Goal: Task Accomplishment & Management: Complete application form

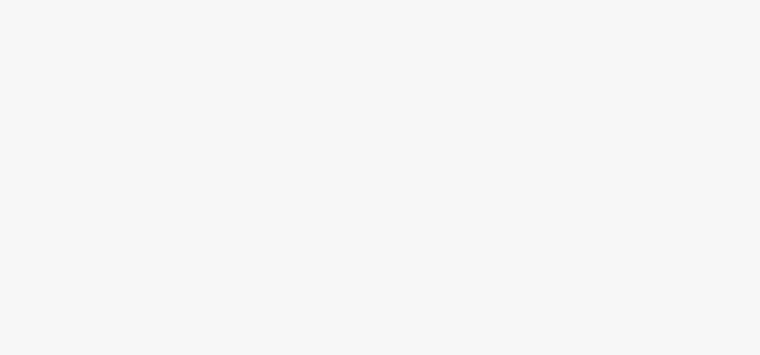
click at [689, 59] on body at bounding box center [380, 177] width 760 height 355
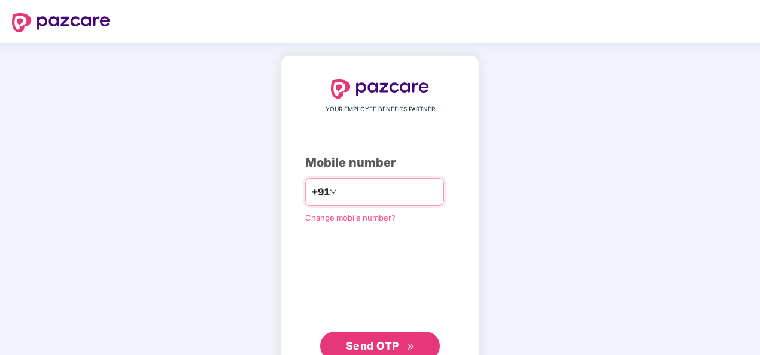
click at [339, 197] on input "number" at bounding box center [388, 191] width 98 height 19
click at [400, 190] on input "******" at bounding box center [388, 191] width 98 height 19
type input "**********"
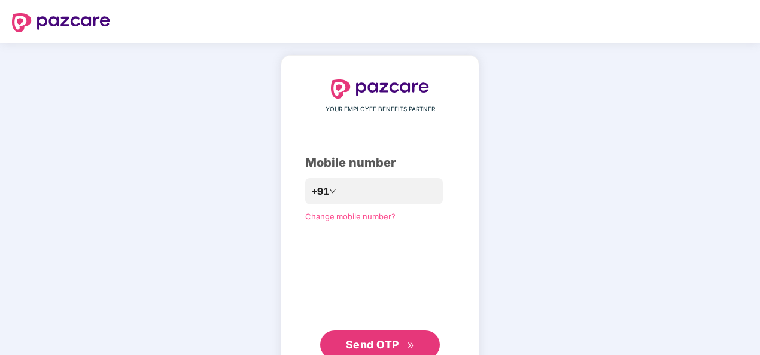
click at [367, 341] on span "Send OTP" at bounding box center [372, 345] width 53 height 13
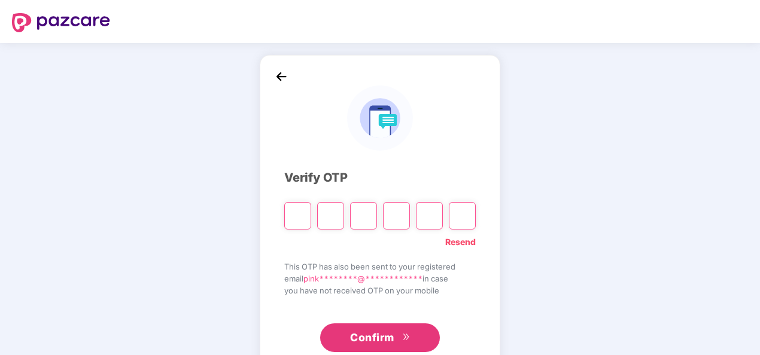
click at [296, 221] on input "Please enter verification code. Digit 1" at bounding box center [297, 216] width 27 height 28
click at [298, 218] on input "Please enter verification code. Digit 1" at bounding box center [297, 216] width 27 height 28
type input "*"
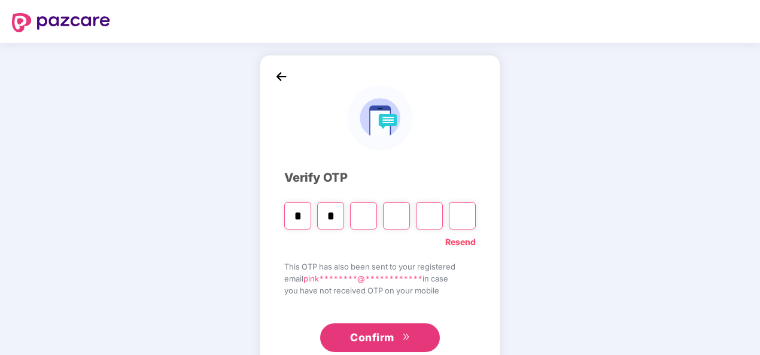
type input "*"
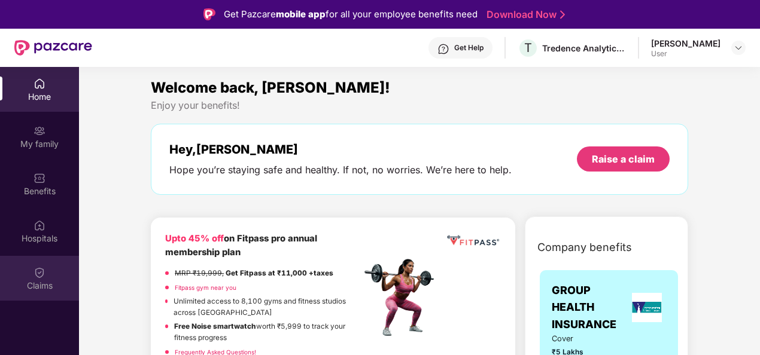
click at [41, 268] on img at bounding box center [40, 273] width 12 height 12
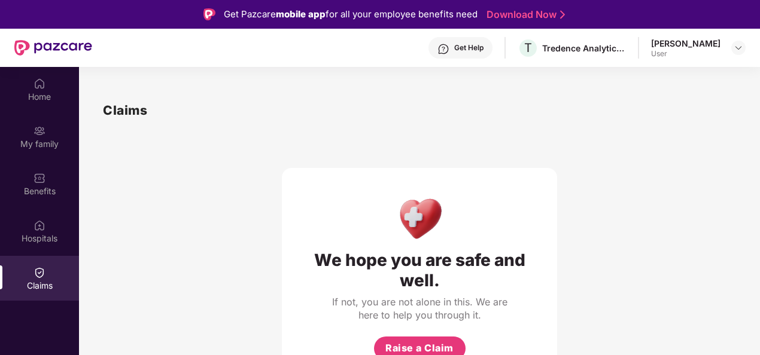
click at [593, 187] on div "We hope you are safe and well. If not, you are not alone in this. We are here t…" at bounding box center [419, 252] width 633 height 264
click at [31, 102] on div "Home" at bounding box center [39, 97] width 79 height 12
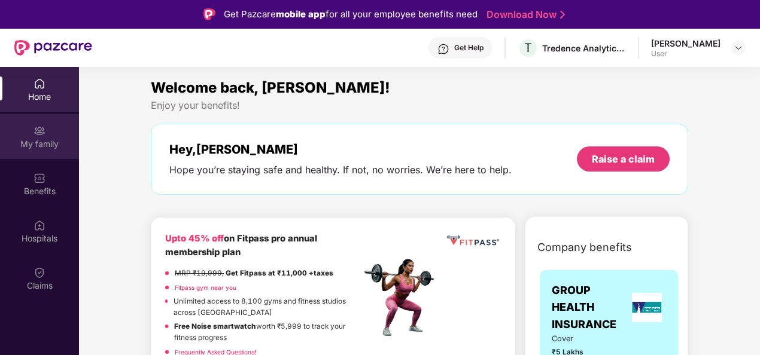
click at [46, 133] on div "My family" at bounding box center [39, 136] width 79 height 45
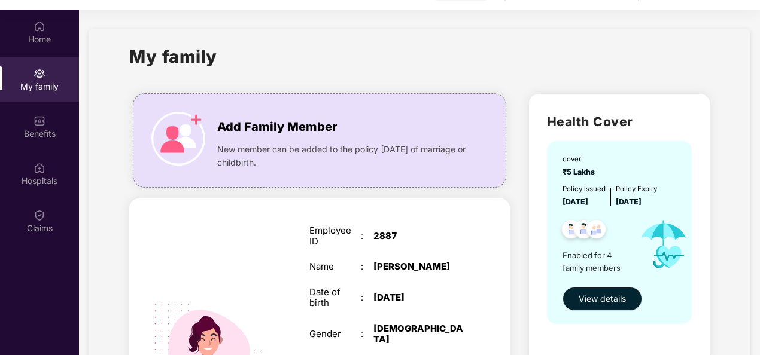
scroll to position [67, 0]
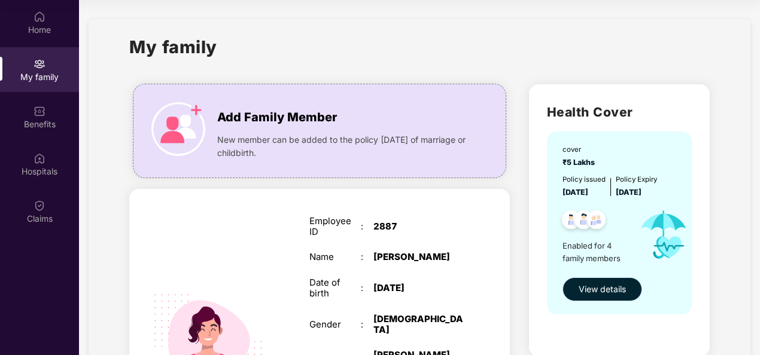
click at [586, 288] on span "View details" at bounding box center [602, 289] width 47 height 13
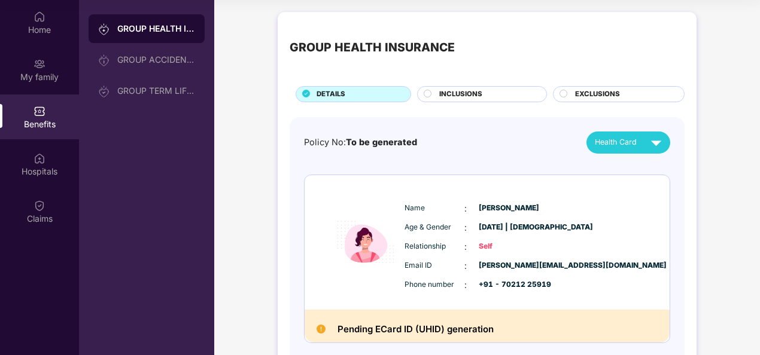
click at [469, 90] on span "INCLUSIONS" at bounding box center [460, 94] width 43 height 11
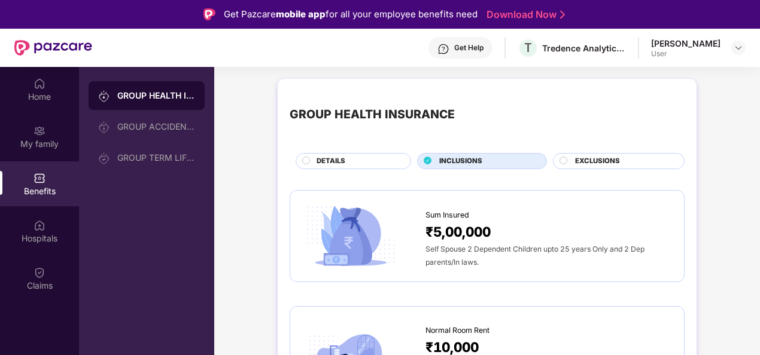
click at [327, 156] on span "DETAILS" at bounding box center [330, 161] width 29 height 11
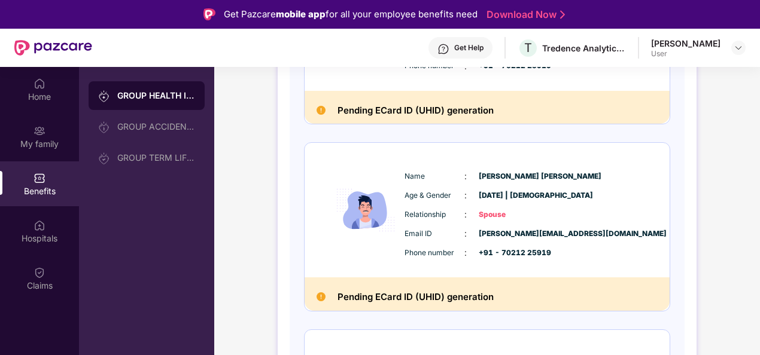
scroll to position [287, 0]
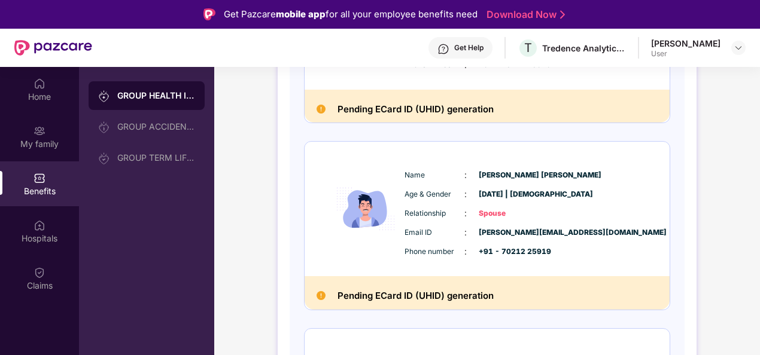
click at [319, 109] on img at bounding box center [320, 109] width 9 height 9
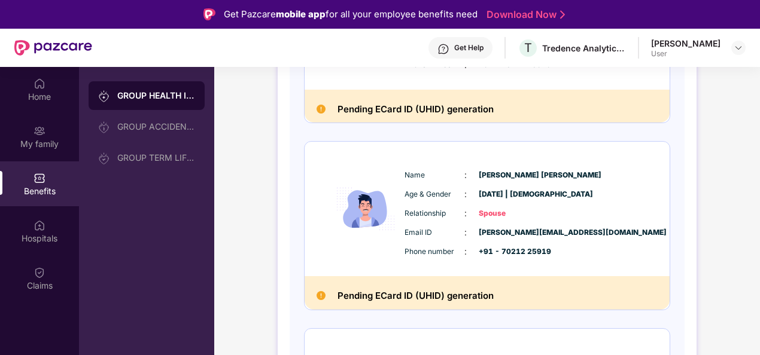
click at [319, 109] on img at bounding box center [320, 109] width 9 height 9
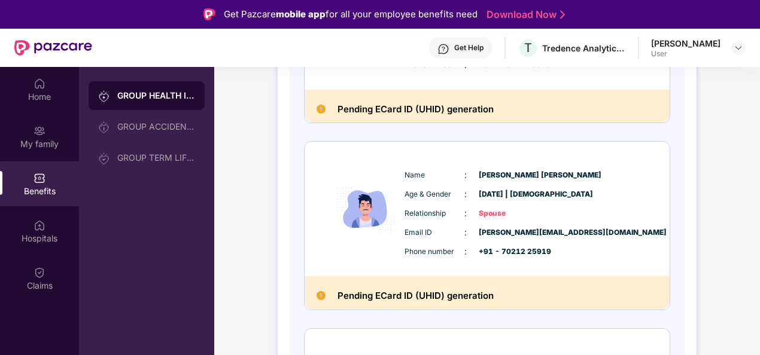
click at [483, 51] on div "Get Help" at bounding box center [468, 48] width 29 height 10
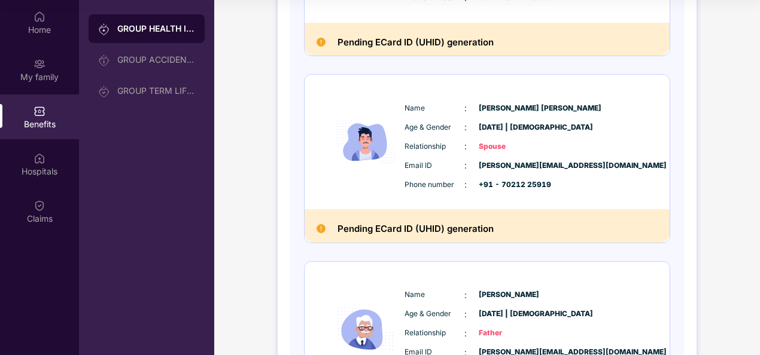
scroll to position [0, 0]
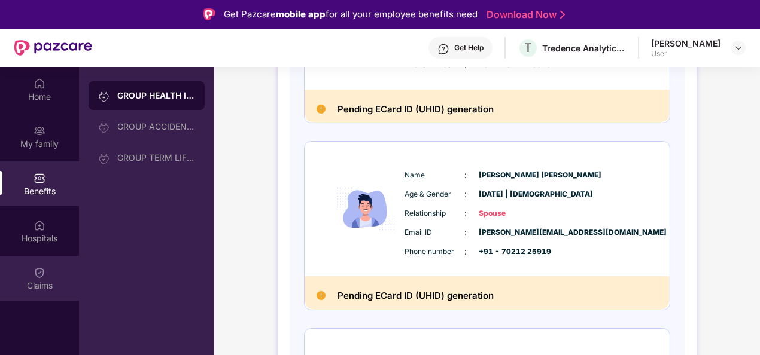
click at [42, 271] on img at bounding box center [40, 273] width 12 height 12
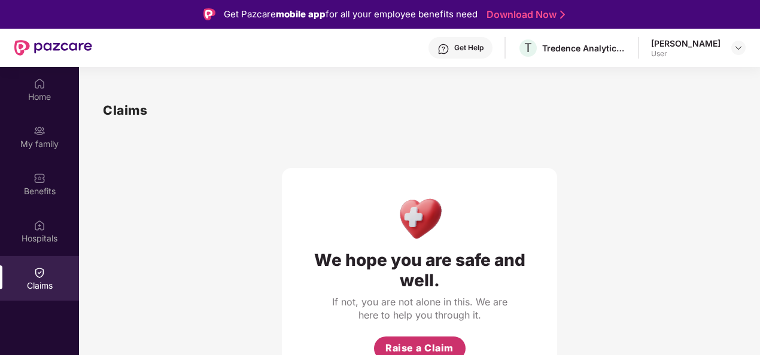
click at [398, 351] on span "Raise a Claim" at bounding box center [419, 348] width 68 height 15
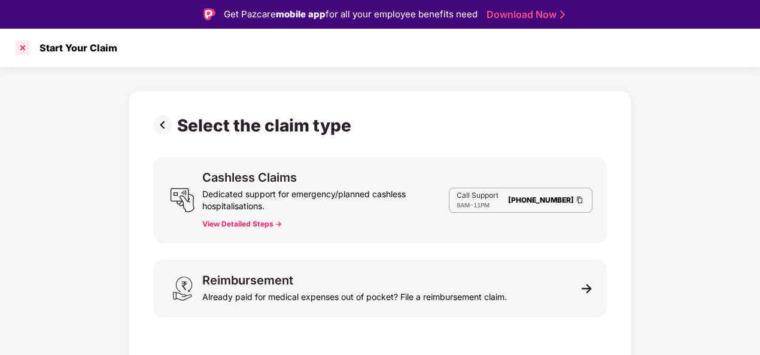
click at [20, 48] on div at bounding box center [22, 47] width 19 height 19
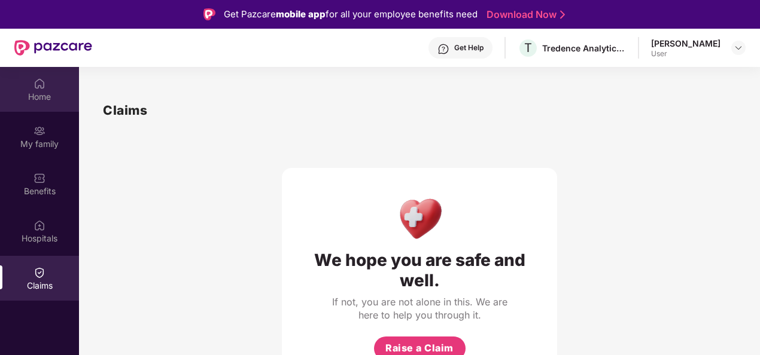
click at [64, 91] on div "Home" at bounding box center [39, 97] width 79 height 12
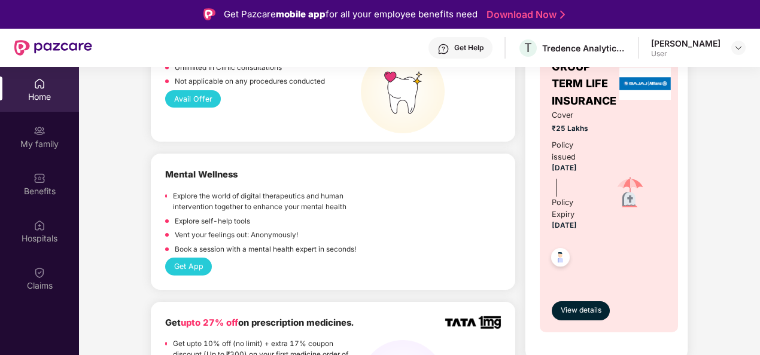
scroll to position [981, 0]
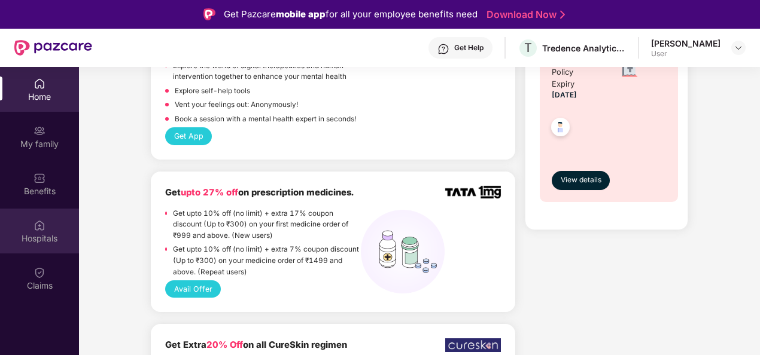
click at [25, 233] on div "Hospitals" at bounding box center [39, 239] width 79 height 12
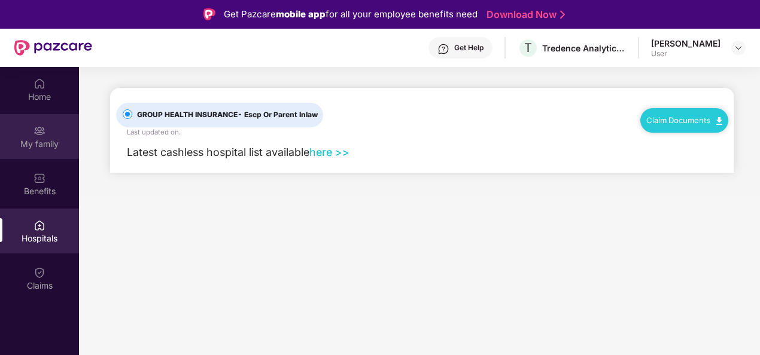
click at [44, 145] on div "My family" at bounding box center [39, 144] width 79 height 12
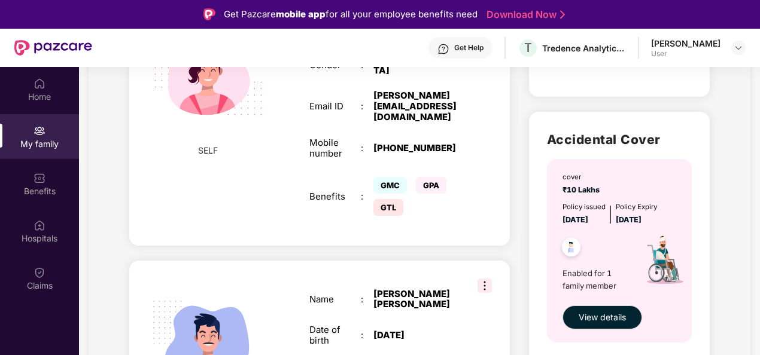
scroll to position [431, 0]
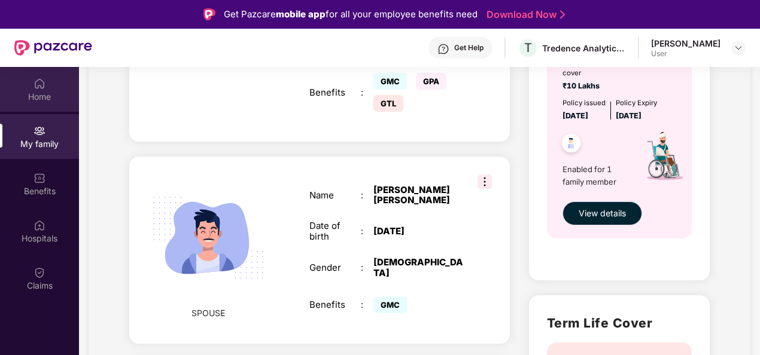
click at [34, 92] on div "Home" at bounding box center [39, 97] width 79 height 12
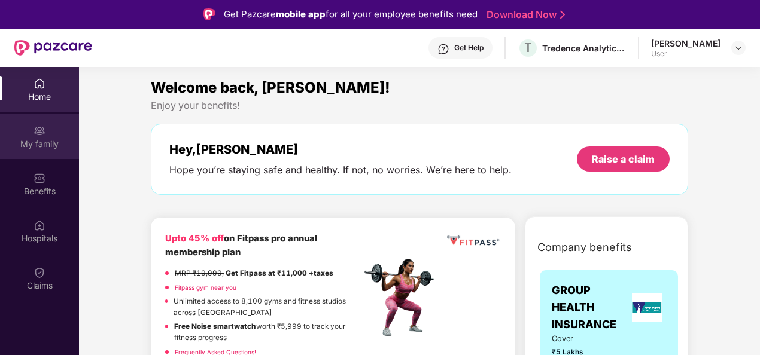
click at [37, 153] on div "My family" at bounding box center [39, 136] width 79 height 45
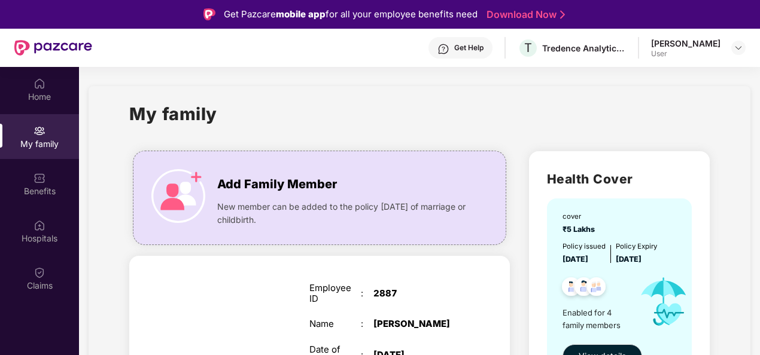
click at [197, 174] on img at bounding box center [178, 196] width 54 height 54
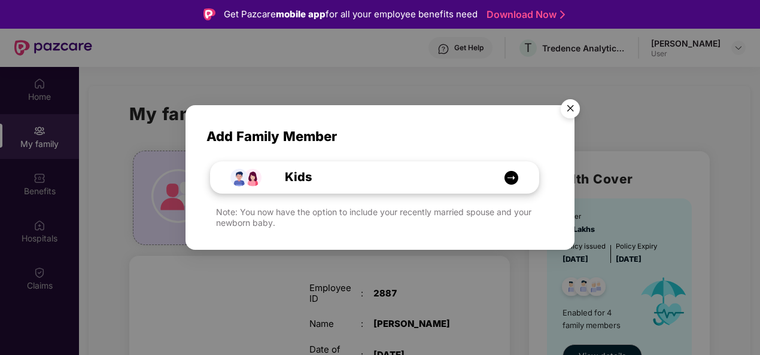
click at [512, 179] on img at bounding box center [511, 178] width 15 height 15
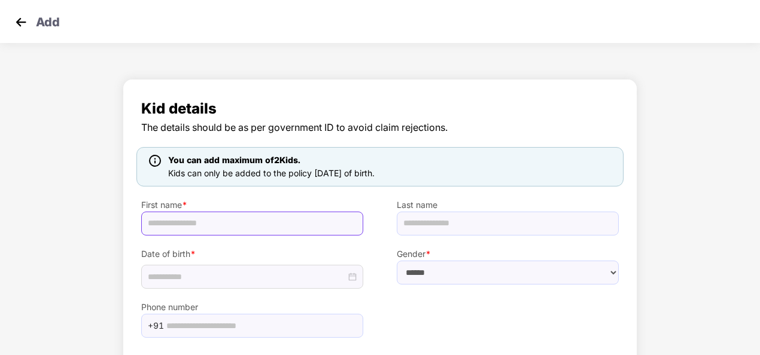
click at [190, 230] on input "text" at bounding box center [252, 224] width 222 height 24
type input "*"
type input "****"
click at [450, 232] on input "text" at bounding box center [508, 224] width 222 height 24
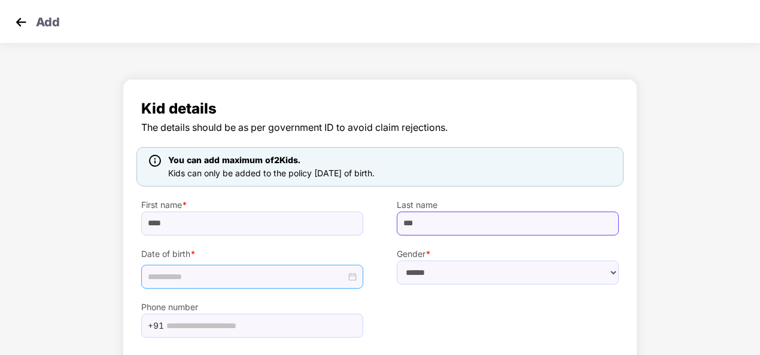
type input "***"
click at [352, 276] on div at bounding box center [252, 276] width 209 height 13
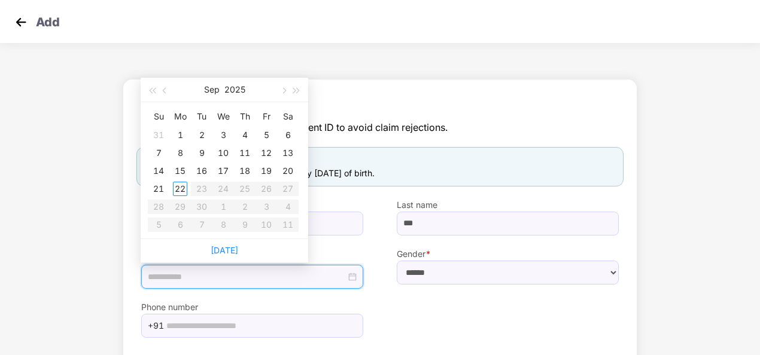
type input "**********"
click at [165, 90] on span "button" at bounding box center [166, 91] width 6 height 6
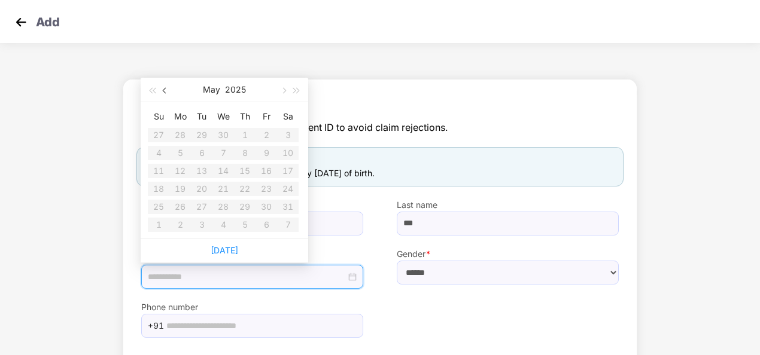
click at [165, 90] on span "button" at bounding box center [166, 91] width 6 height 6
click at [282, 88] on span "button" at bounding box center [283, 91] width 6 height 6
click at [263, 188] on table "Su Mo Tu We Th Fr Sa 23 24 25 26 27 28 1 2 3 4 5 6 7 8 9 10 11 12 13 14 15 16 1…" at bounding box center [223, 170] width 151 height 127
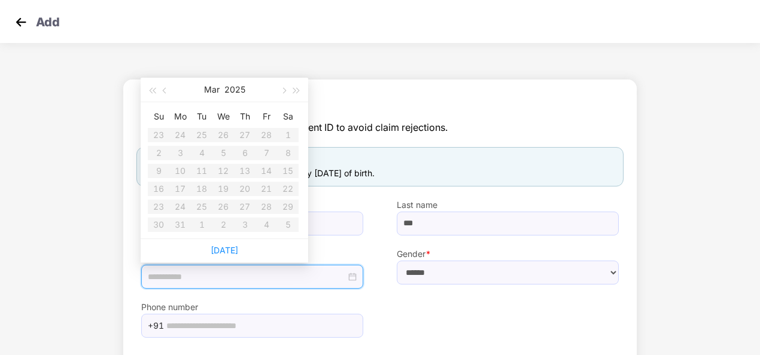
click at [263, 188] on table "Su Mo Tu We Th Fr Sa 23 24 25 26 27 28 1 2 3 4 5 6 7 8 9 10 11 12 13 14 15 16 1…" at bounding box center [223, 170] width 151 height 127
click at [267, 188] on table "Su Mo Tu We Th Fr Sa 23 24 25 26 27 28 1 2 3 4 5 6 7 8 9 10 11 12 13 14 15 16 1…" at bounding box center [223, 170] width 151 height 127
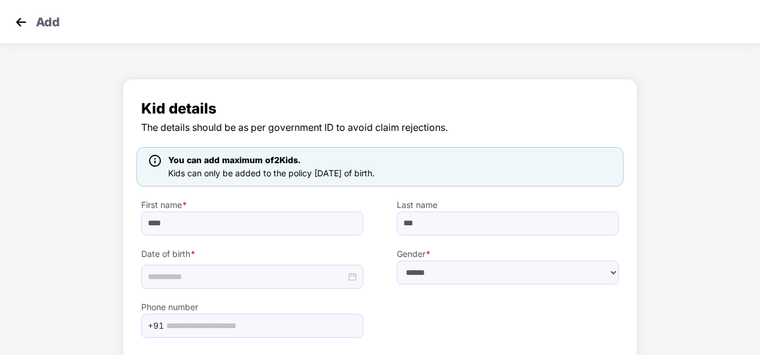
click at [48, 227] on div "Kid details The details should be as per government ID to avoid claim rejection…" at bounding box center [380, 252] width 760 height 359
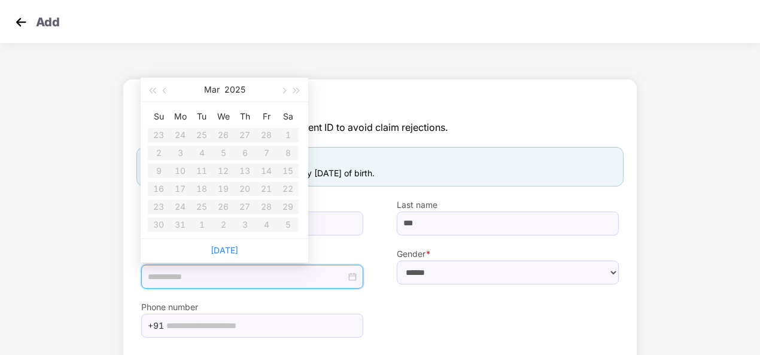
click at [206, 280] on input at bounding box center [247, 276] width 198 height 13
click at [285, 89] on button "button" at bounding box center [282, 90] width 13 height 24
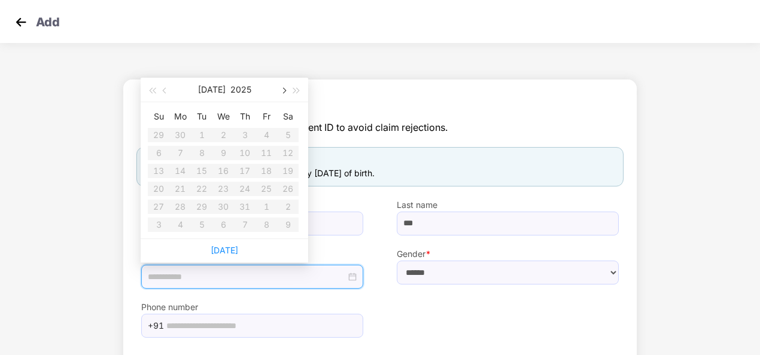
click at [285, 89] on button "button" at bounding box center [282, 90] width 13 height 24
click at [164, 90] on span "button" at bounding box center [166, 91] width 6 height 6
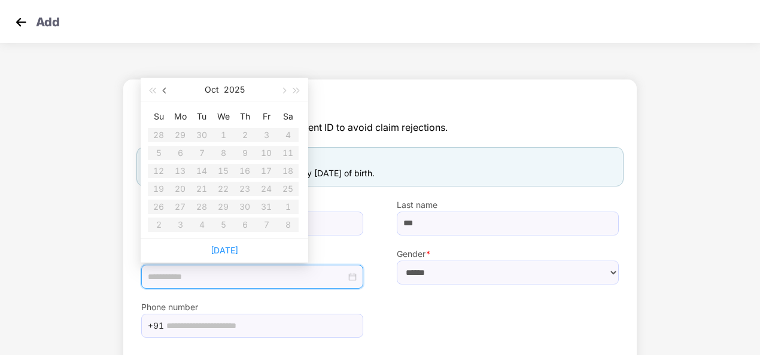
click at [164, 90] on span "button" at bounding box center [166, 91] width 6 height 6
click at [13, 138] on div "Kid details The details should be as per government ID to avoid claim rejection…" at bounding box center [380, 252] width 760 height 359
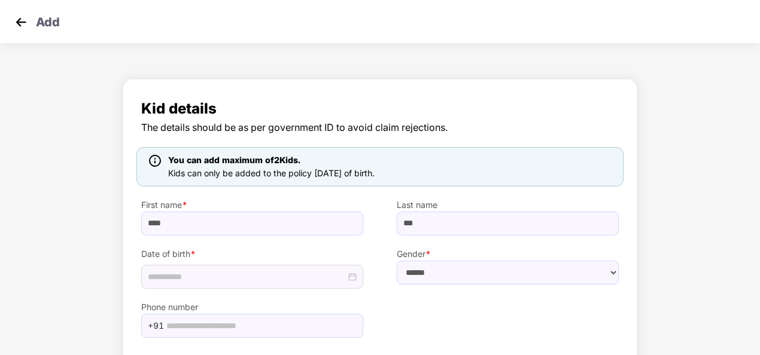
click at [724, 139] on div "Kid details The details should be as per government ID to avoid claim rejection…" at bounding box center [380, 252] width 760 height 359
click at [19, 22] on img at bounding box center [21, 22] width 18 height 18
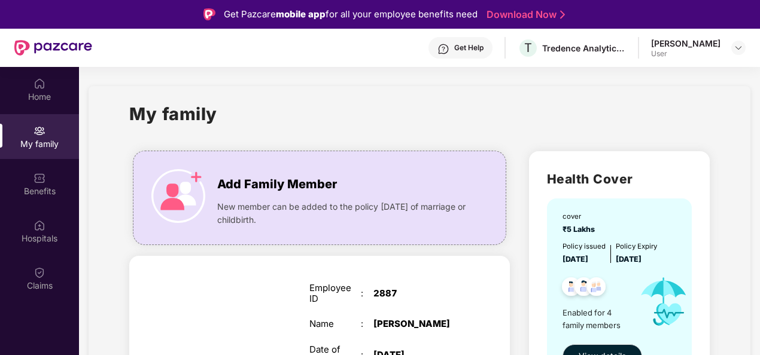
click at [483, 47] on div "Get Help" at bounding box center [468, 48] width 29 height 10
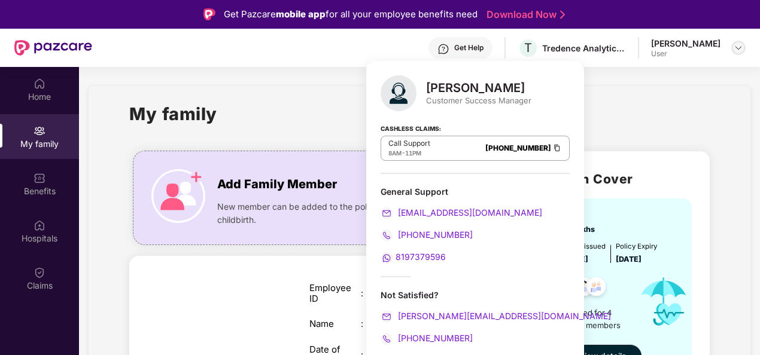
click at [739, 47] on img at bounding box center [738, 48] width 10 height 10
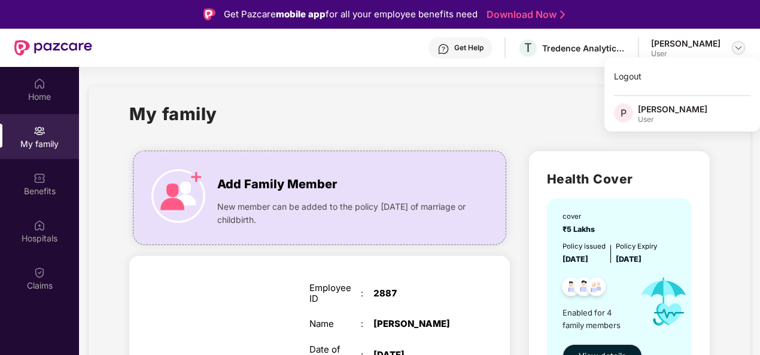
click at [739, 47] on img at bounding box center [738, 48] width 10 height 10
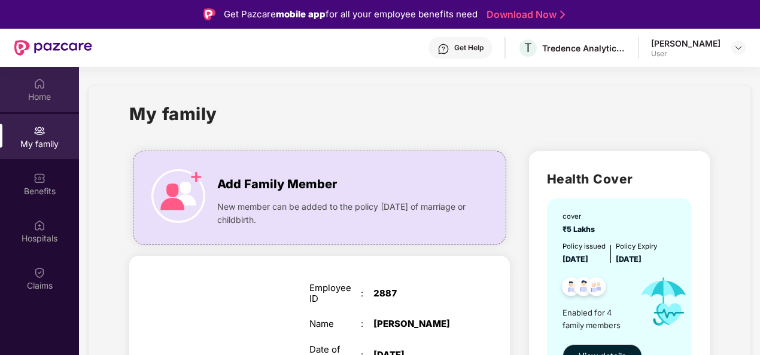
click at [45, 96] on div "Home" at bounding box center [39, 97] width 79 height 12
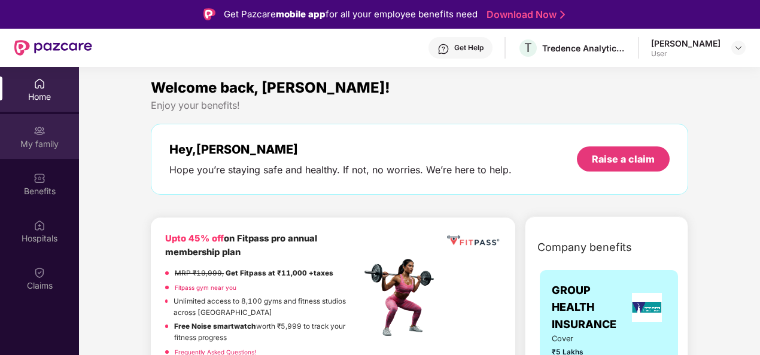
click at [38, 139] on div "My family" at bounding box center [39, 144] width 79 height 12
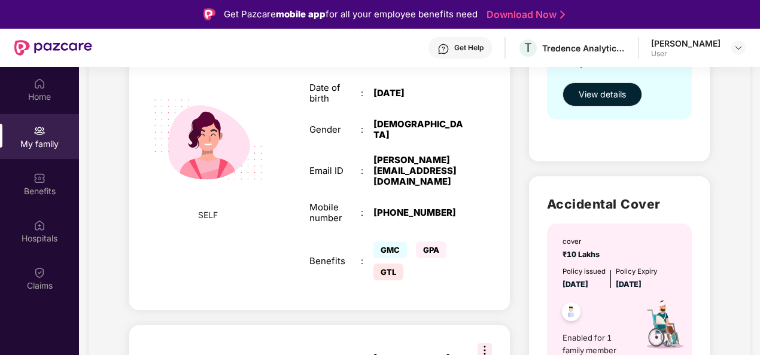
scroll to position [263, 0]
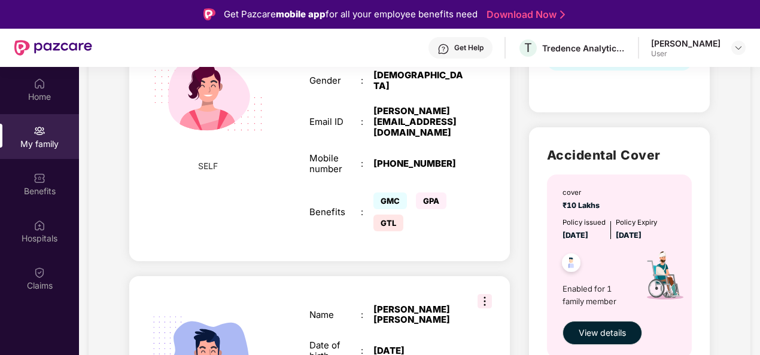
scroll to position [335, 0]
